Goal: Information Seeking & Learning: Learn about a topic

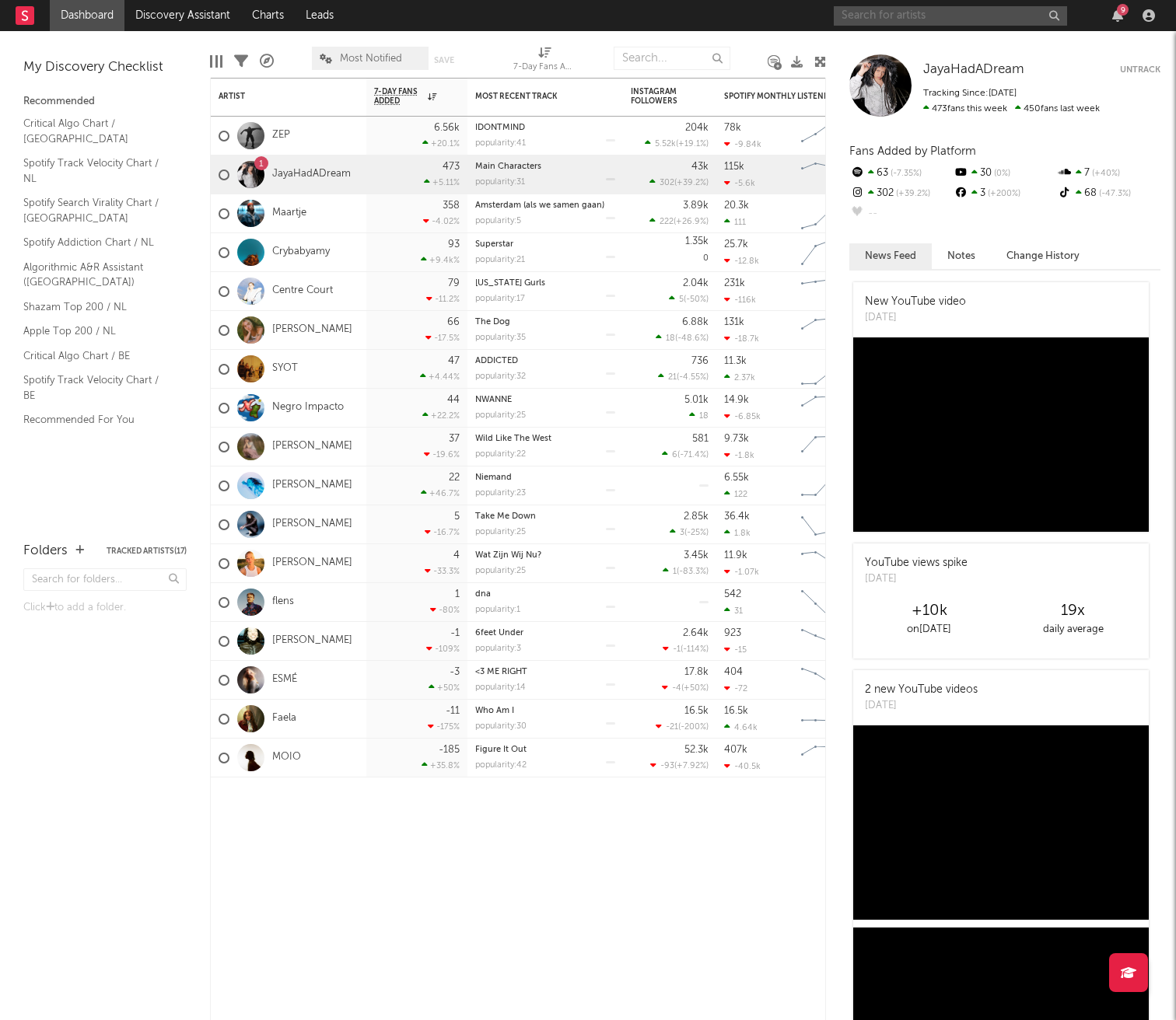
click at [886, 18] on input "text" at bounding box center [950, 16] width 233 height 20
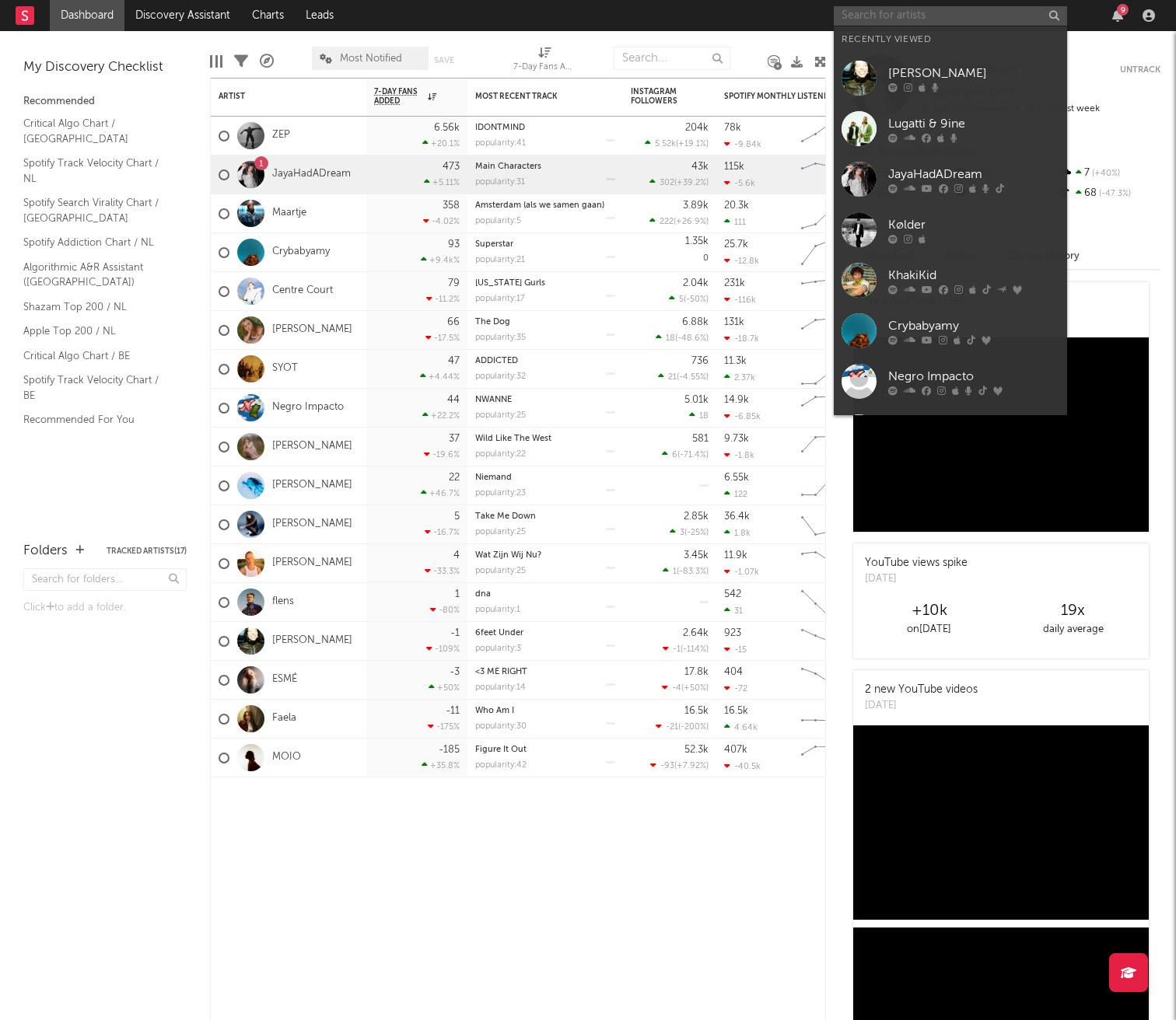
paste input "https://www.instagram.com/lsrtwn/"
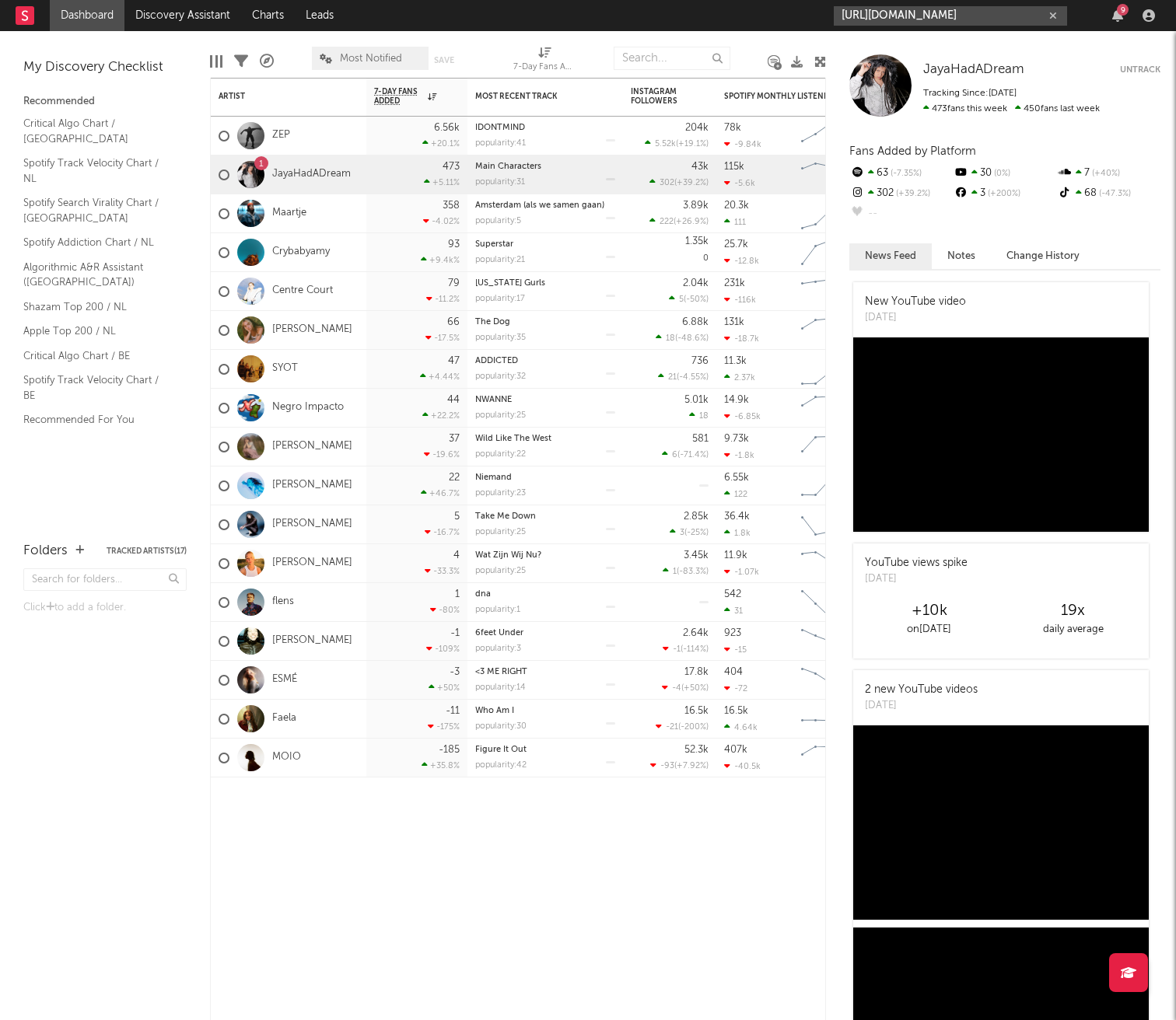
drag, startPoint x: 1004, startPoint y: 11, endPoint x: 666, endPoint y: 11, distance: 338.0
click at [666, 11] on nav "Dashboard Discovery Assistant Charts Leads https://www.instagram.com/lsrtwn/ 9" at bounding box center [588, 15] width 1176 height 31
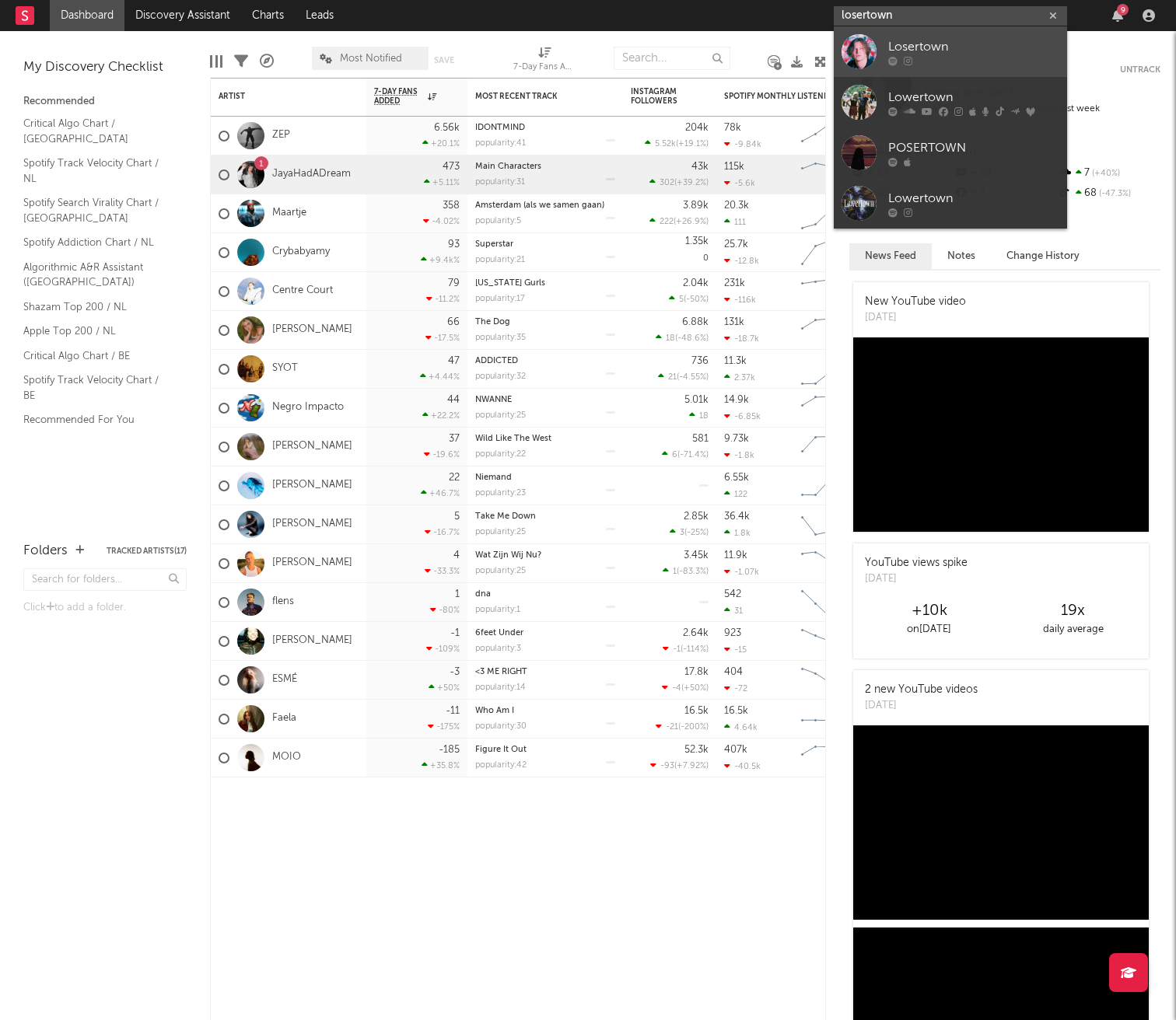
type input "losertown"
click at [969, 51] on div "Losertown" at bounding box center [973, 47] width 171 height 19
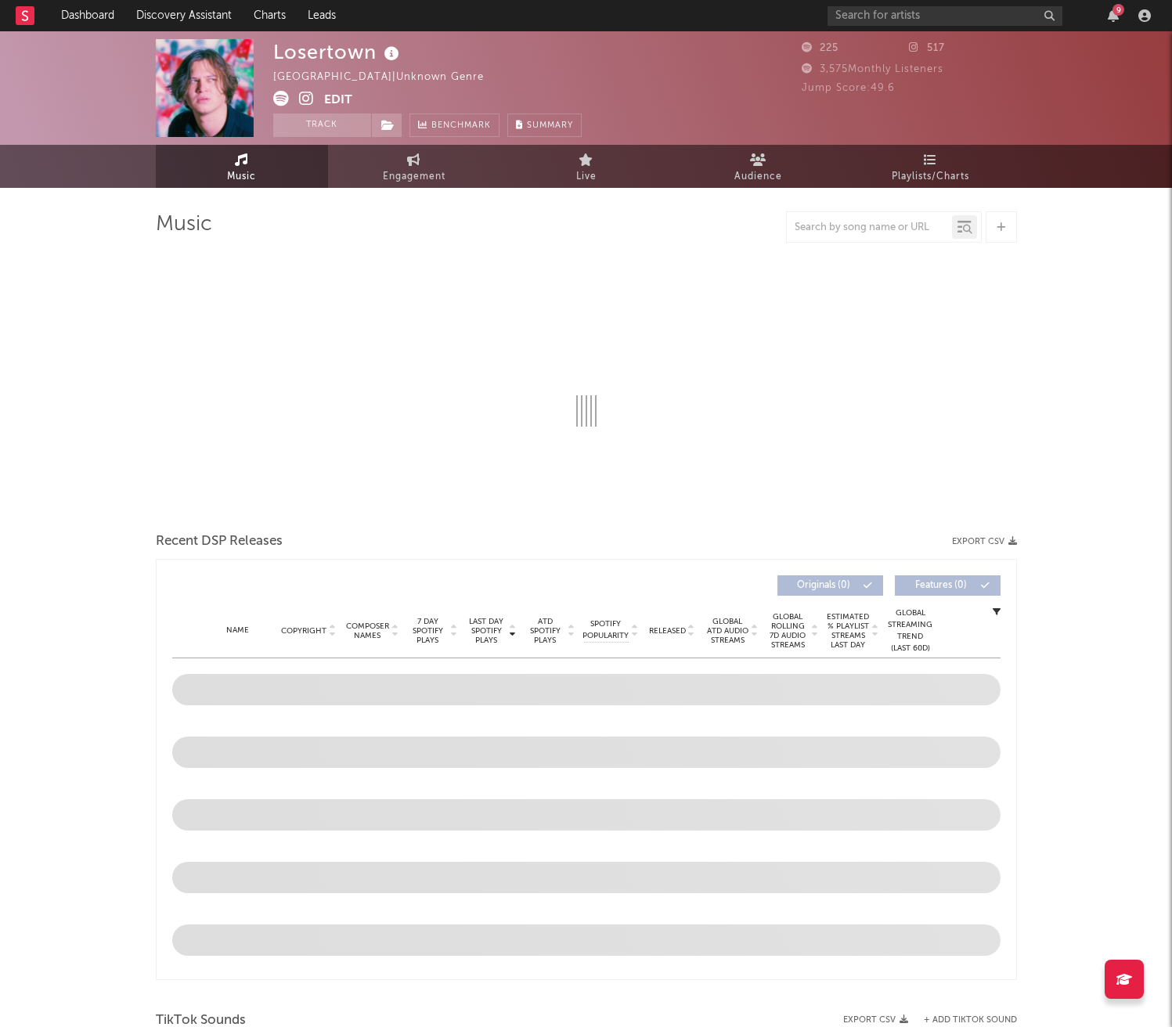
select select "1w"
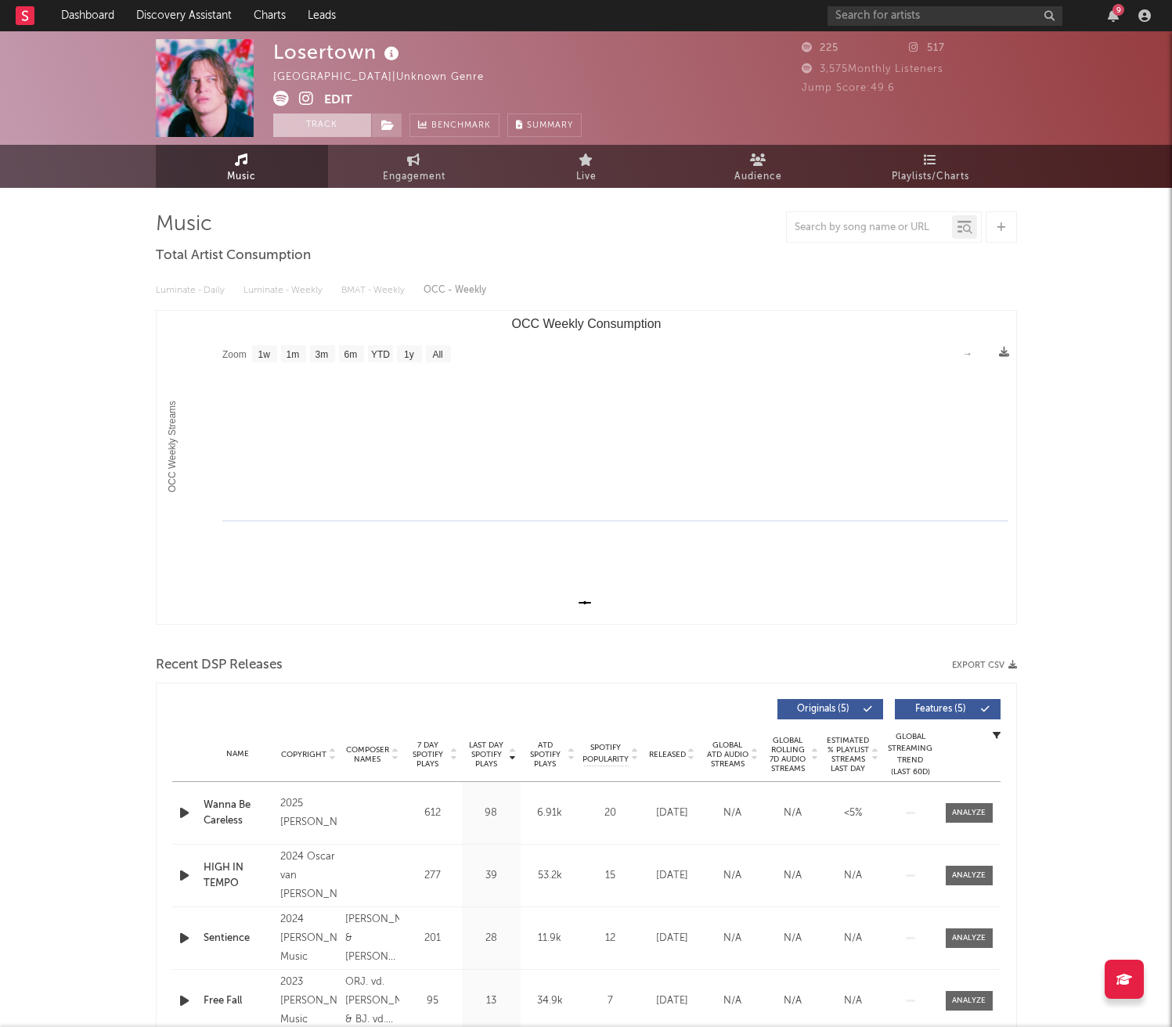
click at [320, 124] on button "Track" at bounding box center [322, 125] width 98 height 23
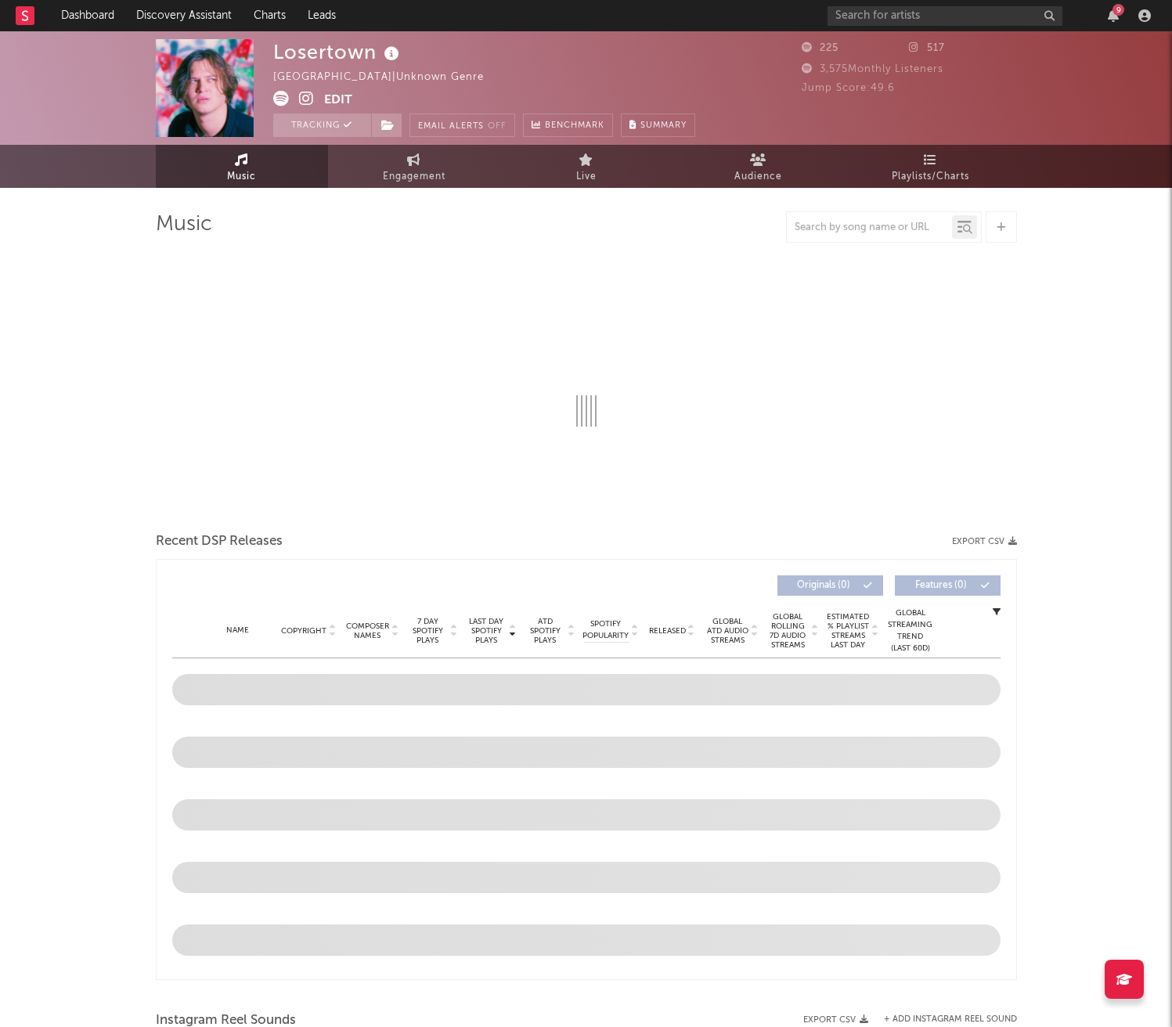
select select "1w"
